Goal: Navigation & Orientation: Find specific page/section

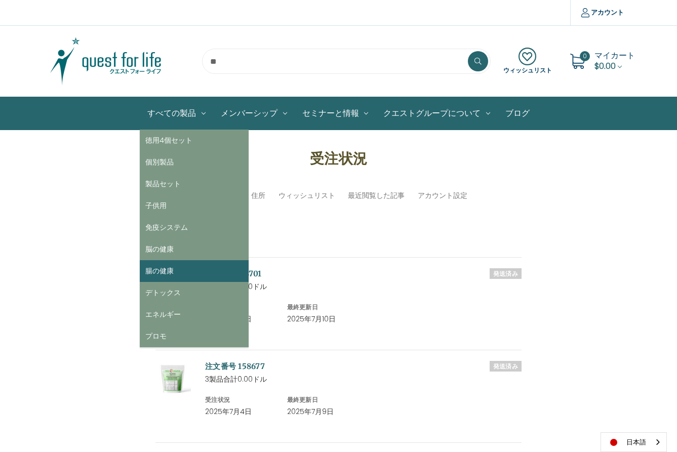
click at [172, 268] on link "腸の健康" at bounding box center [194, 271] width 109 height 22
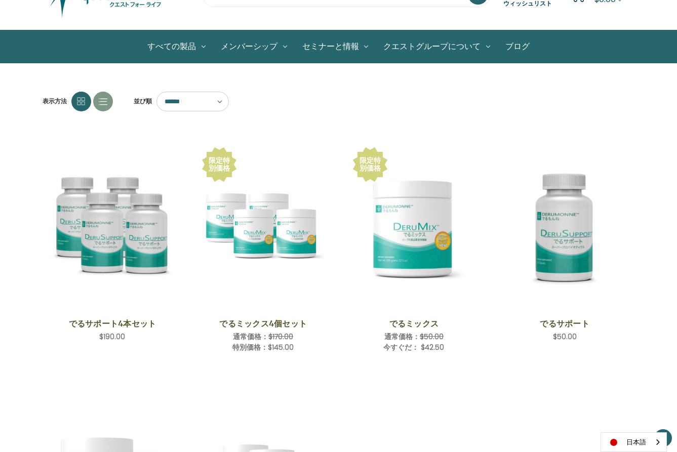
scroll to position [65, 0]
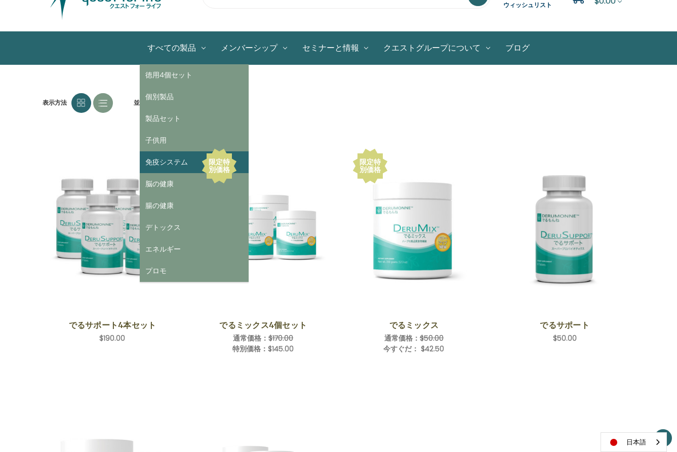
click at [155, 163] on link "免疫システム" at bounding box center [194, 162] width 109 height 22
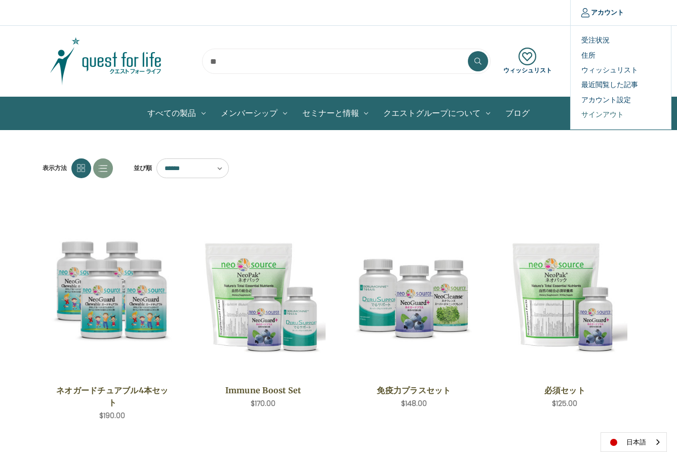
click at [600, 115] on link "サインアウト" at bounding box center [621, 114] width 100 height 15
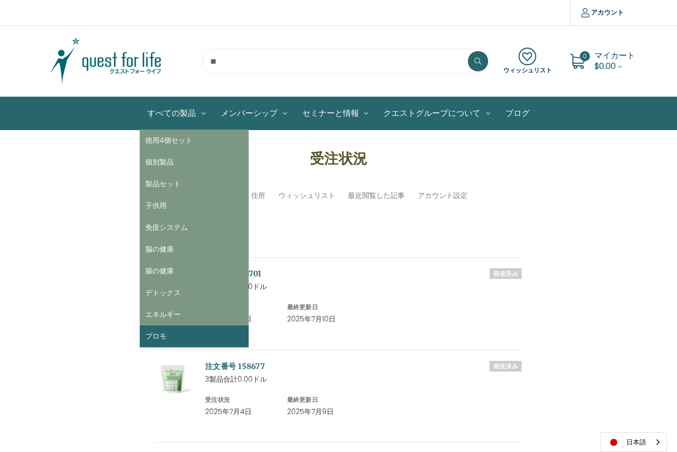
click at [161, 338] on link "プロモ" at bounding box center [194, 337] width 109 height 22
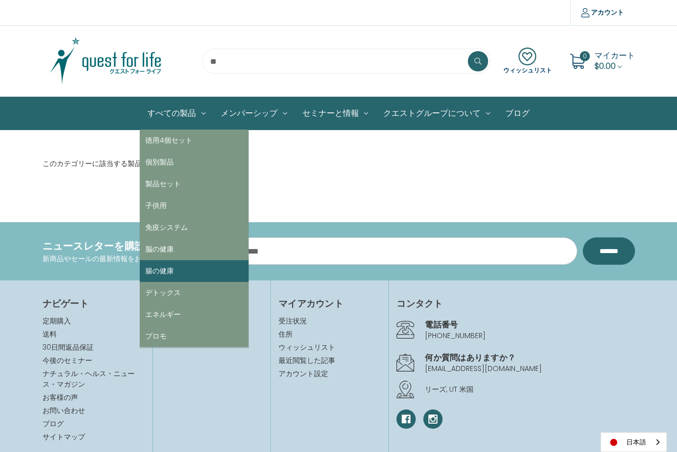
click at [165, 270] on link "腸の健康" at bounding box center [194, 271] width 109 height 22
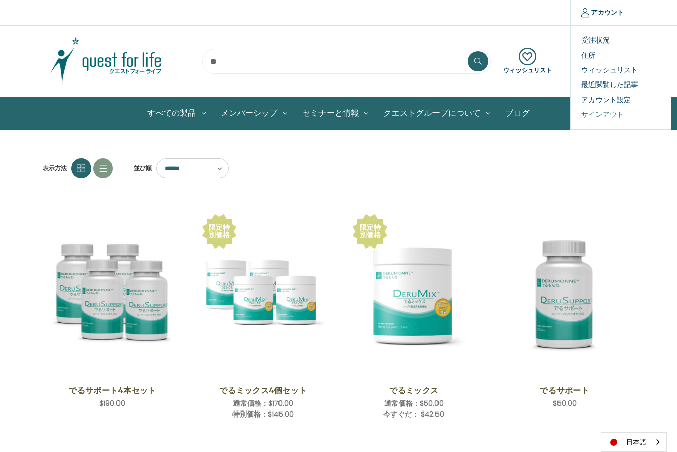
click at [596, 113] on link "サインアウト" at bounding box center [621, 114] width 100 height 15
